Goal: Task Accomplishment & Management: Use online tool/utility

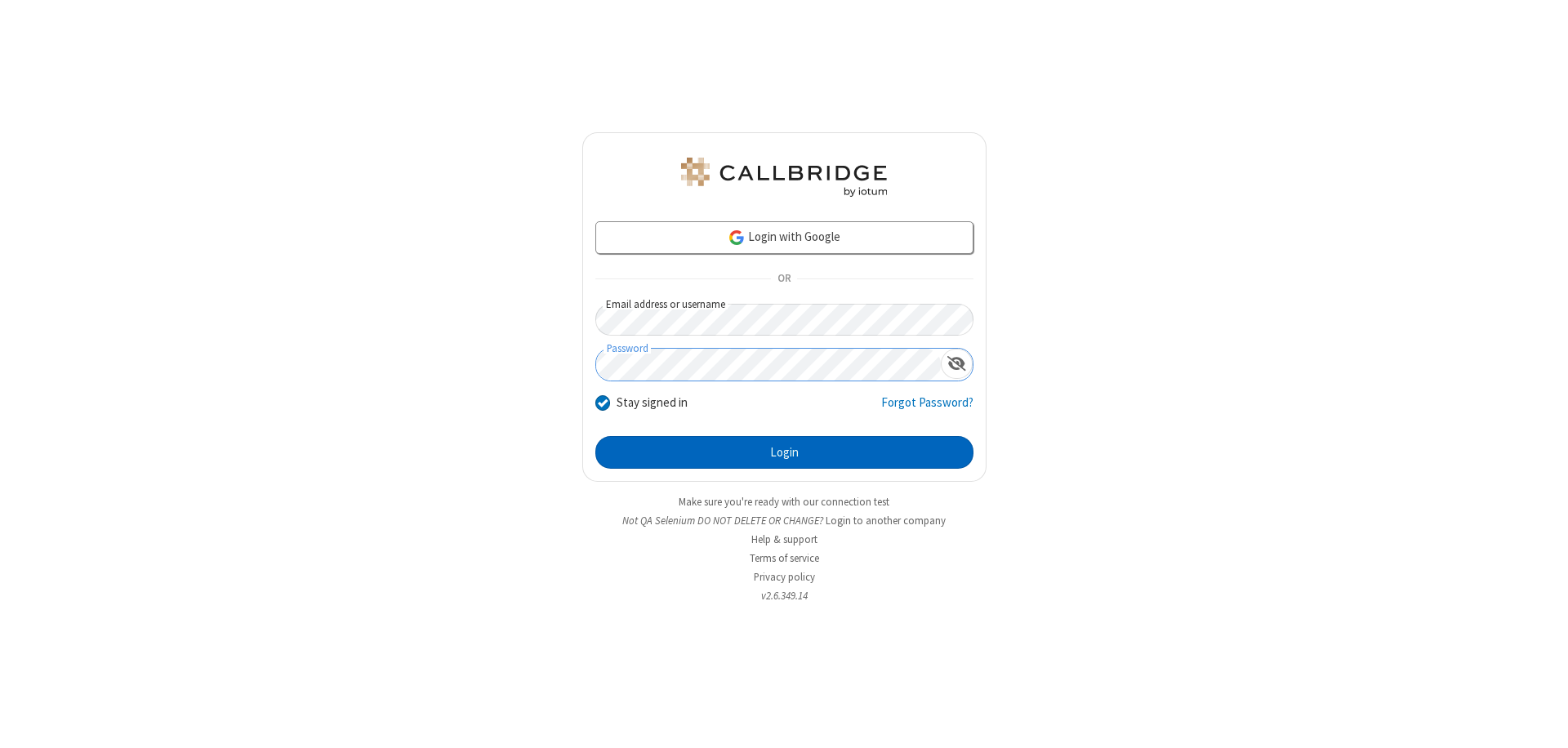
click at [784, 452] on button "Login" at bounding box center [784, 452] width 378 height 33
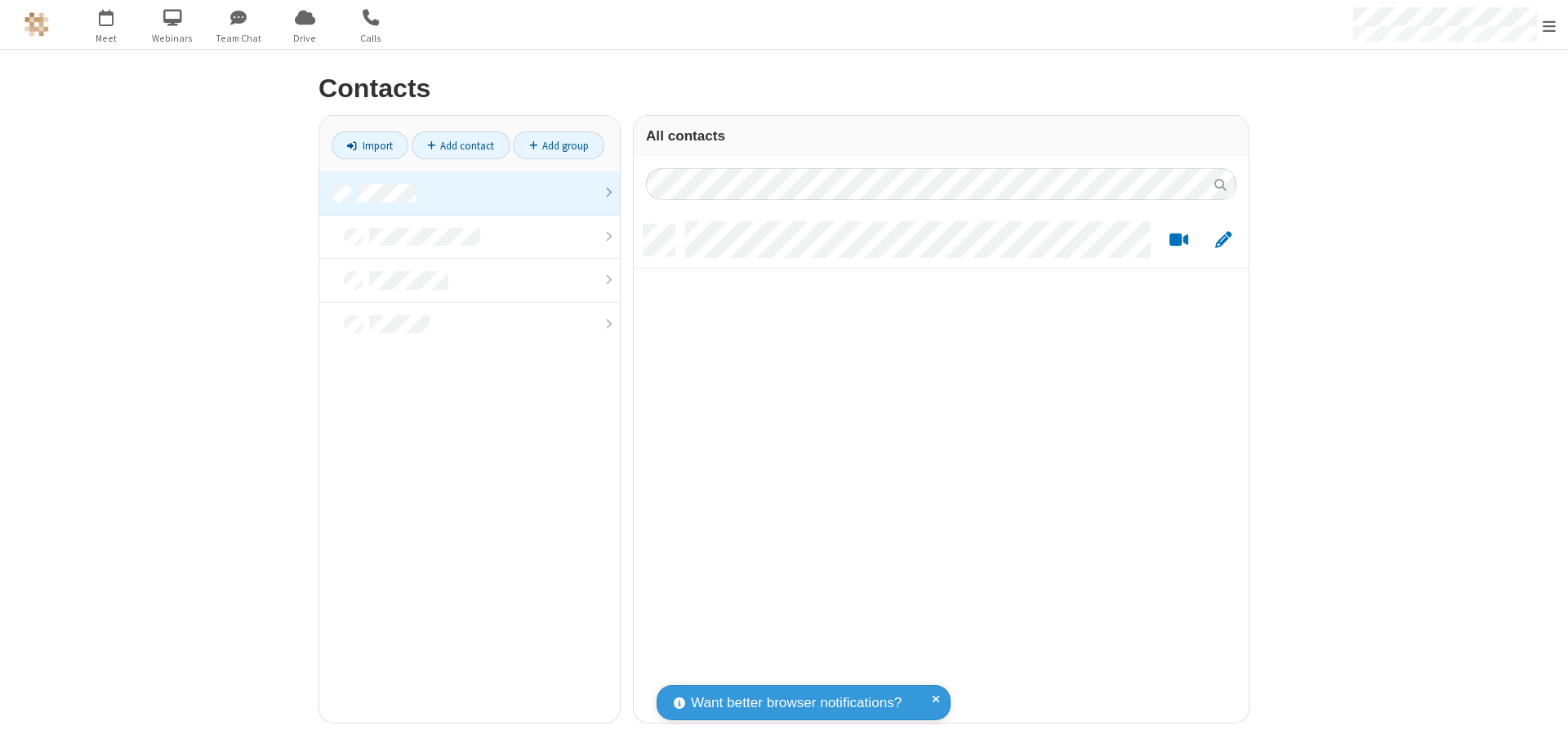
scroll to position [499, 603]
click at [469, 193] on link at bounding box center [469, 193] width 301 height 44
click at [370, 145] on link "Import" at bounding box center [369, 145] width 76 height 28
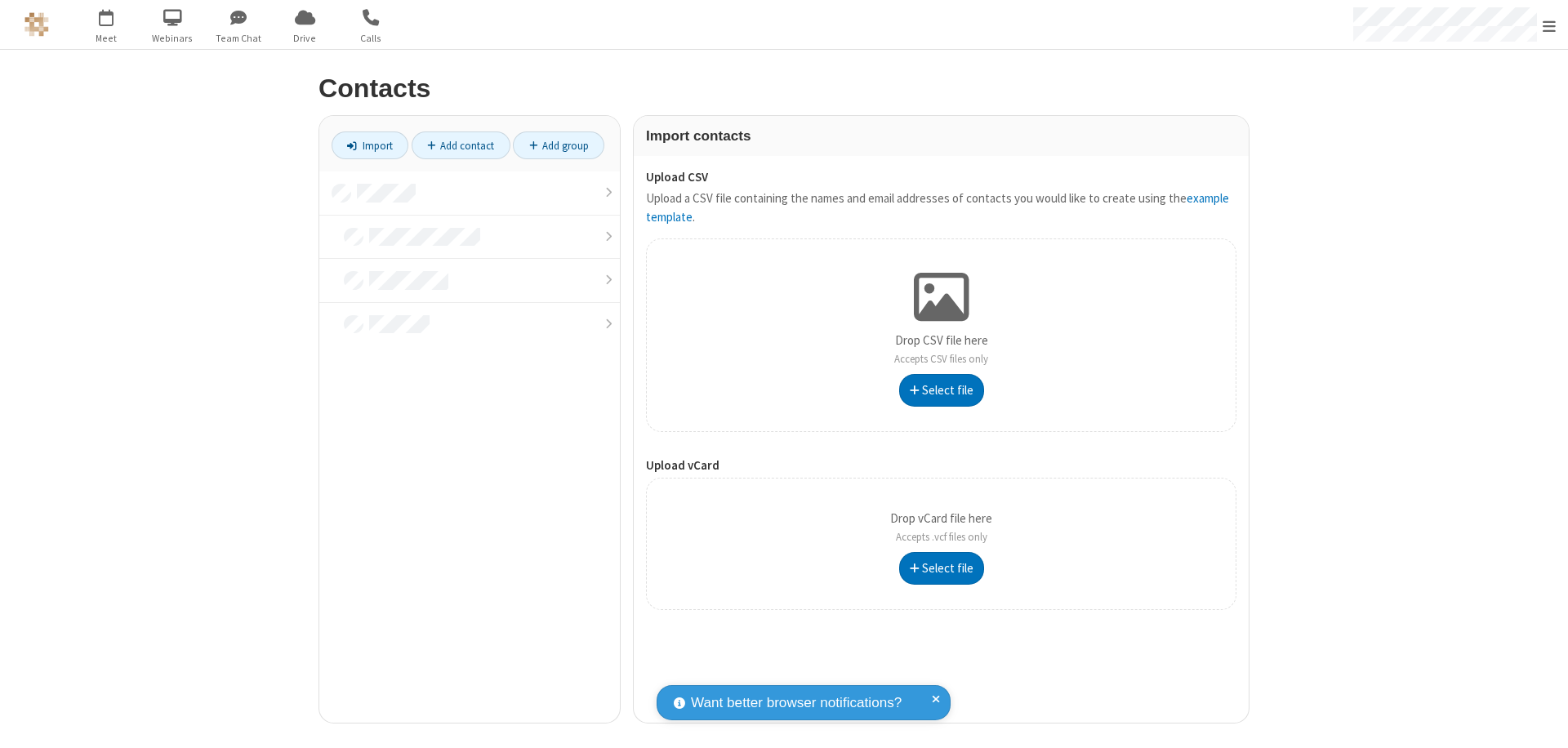
type input "C:\fakepath\address_book_contacts.csv"
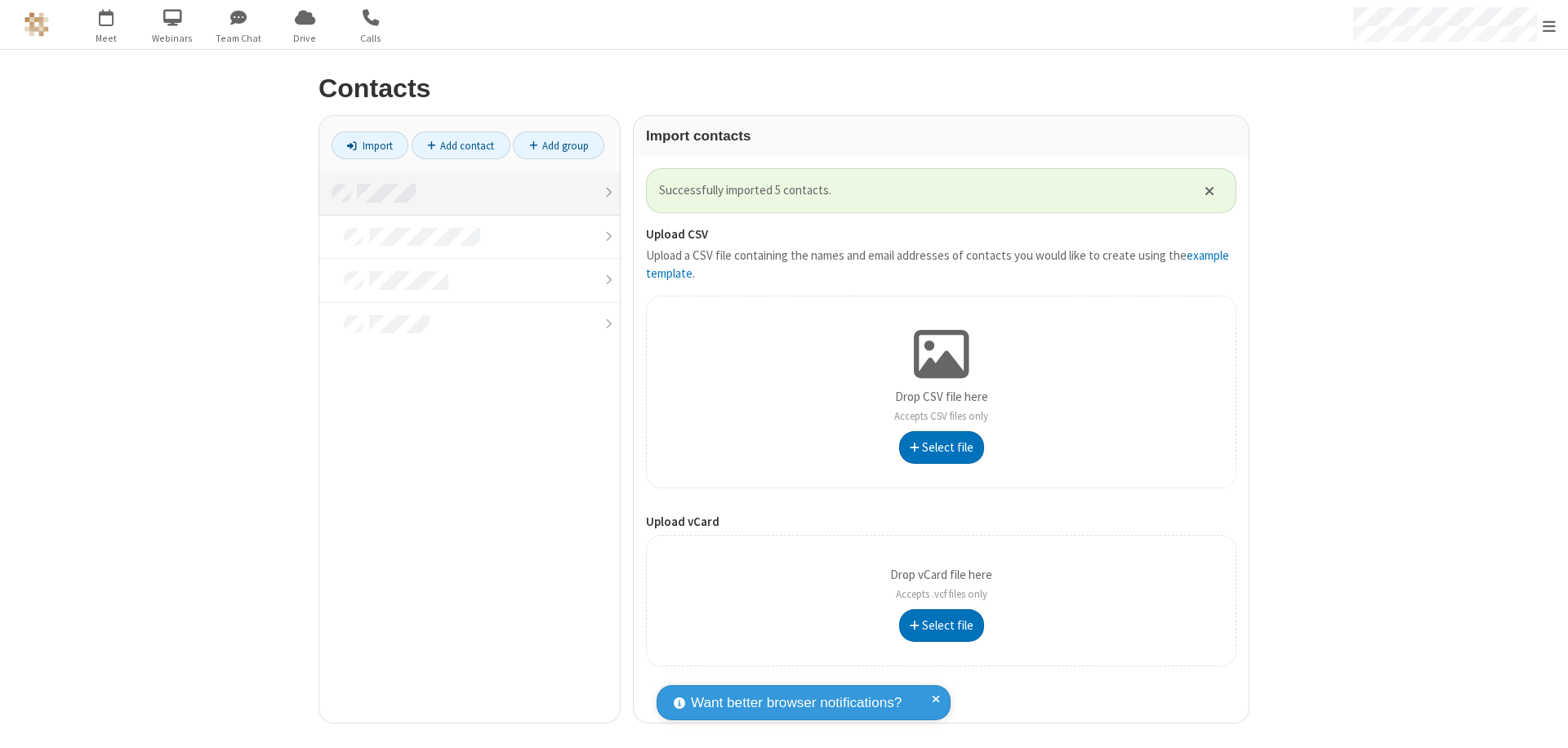
click at [469, 193] on link at bounding box center [469, 193] width 301 height 44
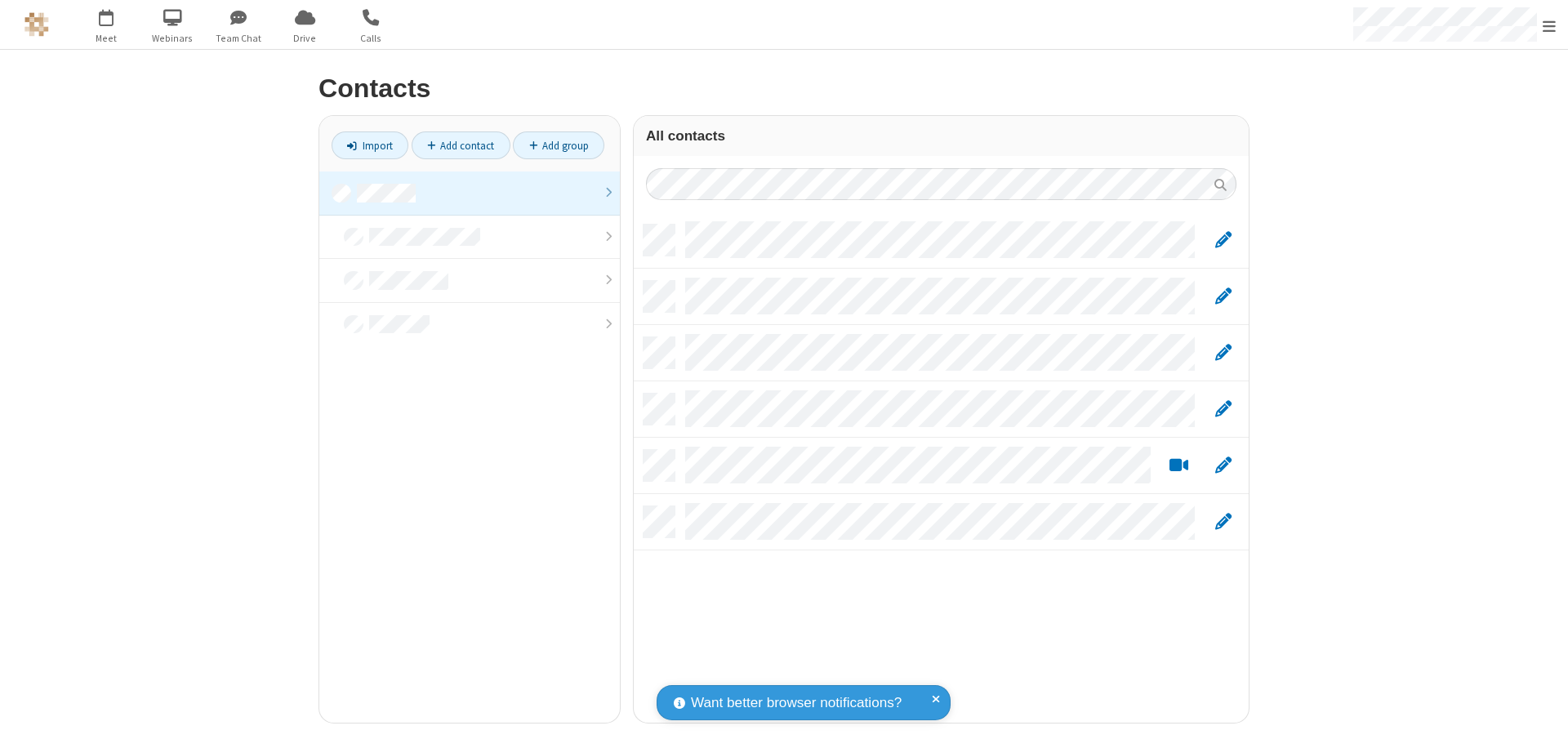
scroll to position [499, 603]
